Goal: Information Seeking & Learning: Learn about a topic

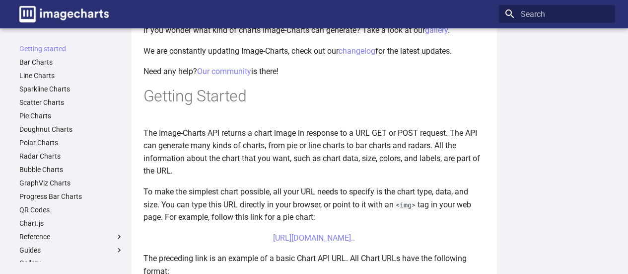
scroll to position [248, 0]
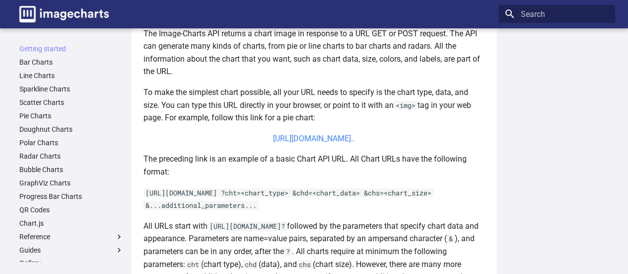
click at [305, 139] on link "[URL][DOMAIN_NAME].." at bounding box center [314, 138] width 82 height 9
click at [331, 136] on link "[URL][DOMAIN_NAME].." at bounding box center [314, 138] width 82 height 9
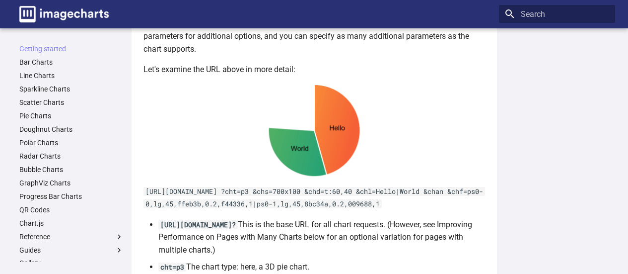
scroll to position [240, 0]
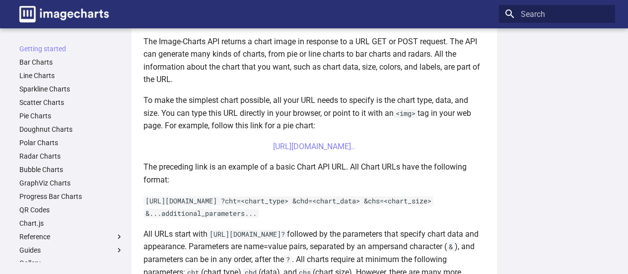
click at [492, 73] on div "Welcome to Image-Charts documentation Welcome to the Image-charts developer hub…" at bounding box center [314, 266] width 365 height 927
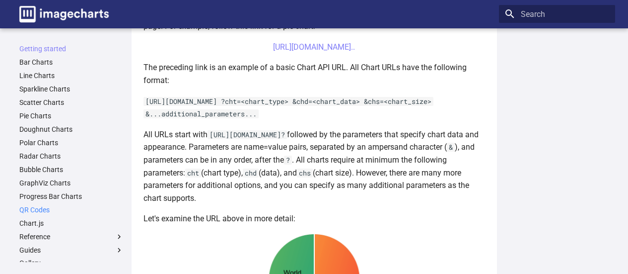
click at [39, 208] on link "QR Codes" at bounding box center [71, 209] width 104 height 9
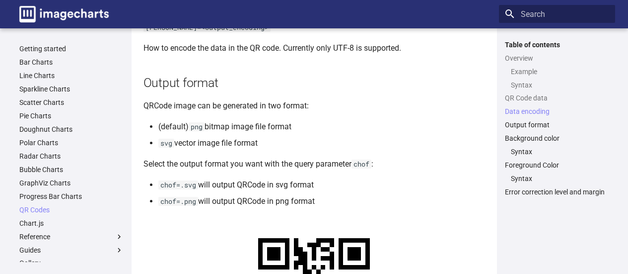
scroll to position [546, 0]
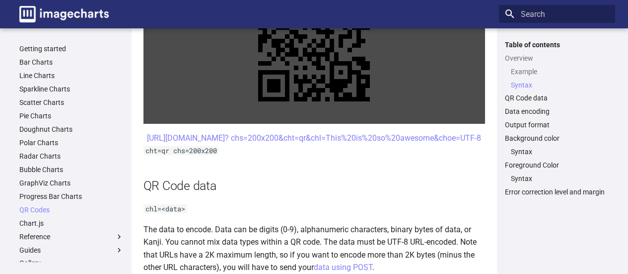
click at [353, 92] on link at bounding box center [314, 45] width 342 height 156
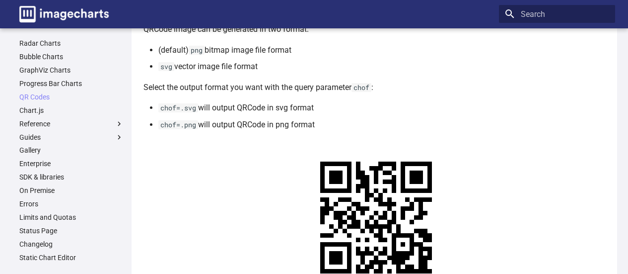
scroll to position [1092, 0]
